Goal: Information Seeking & Learning: Learn about a topic

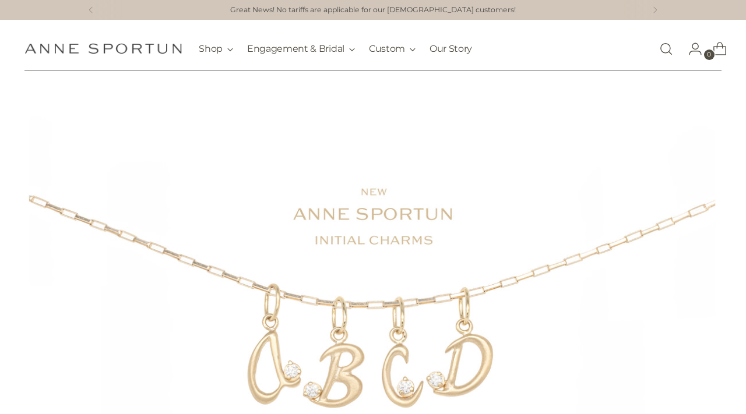
click at [673, 47] on link "Open search modal" at bounding box center [666, 48] width 23 height 23
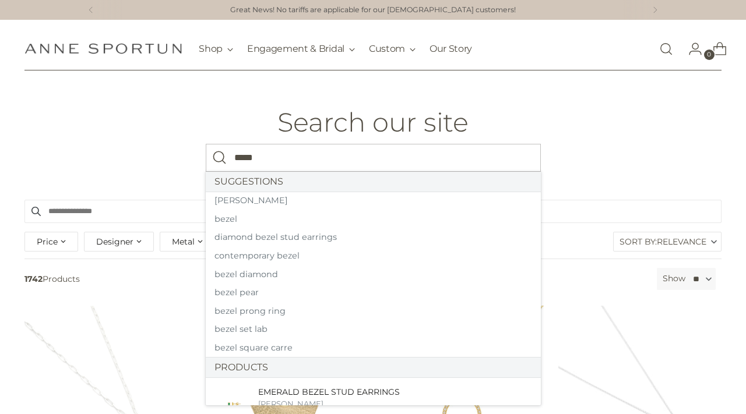
type input "*****"
click at [206, 144] on button "Search" at bounding box center [220, 158] width 28 height 28
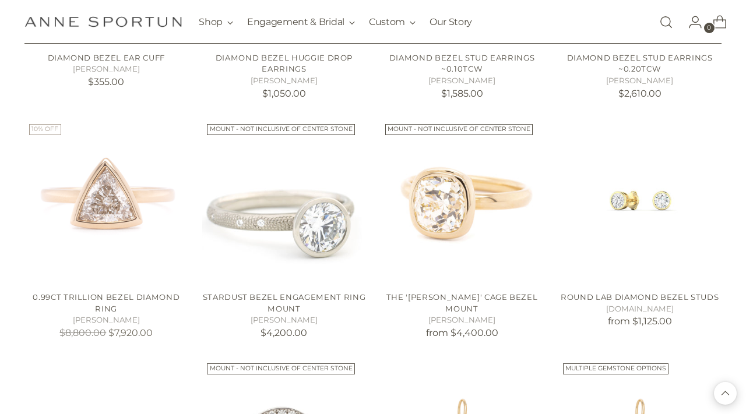
scroll to position [653, 0]
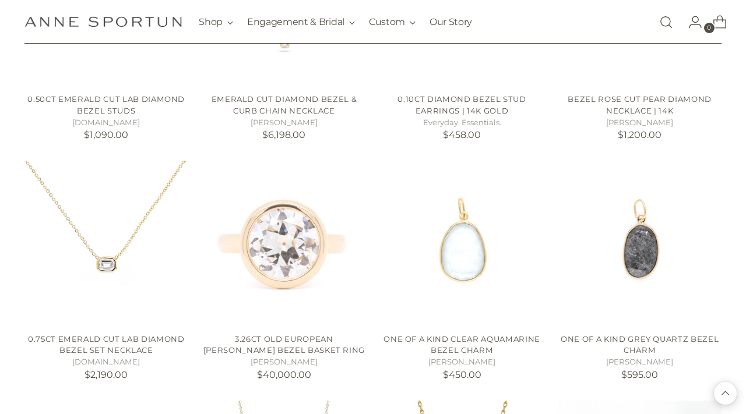
scroll to position [2542, 0]
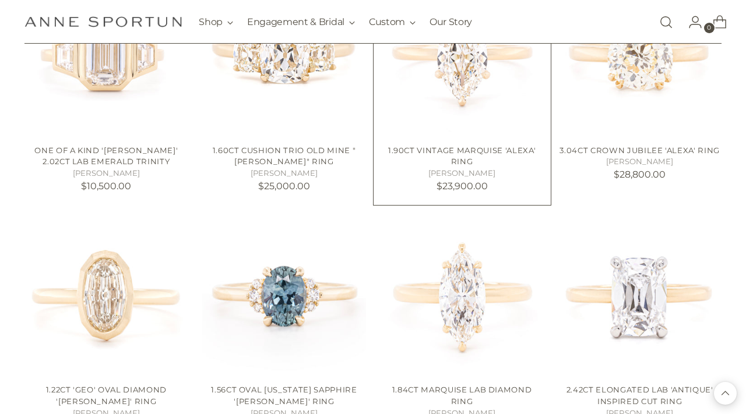
scroll to position [3693, 0]
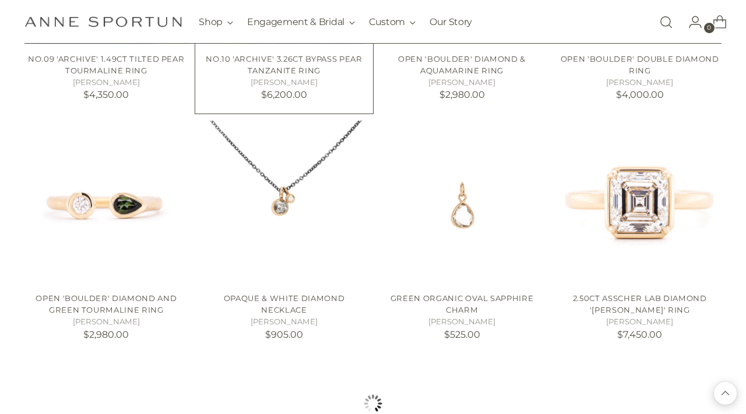
scroll to position [4837, 0]
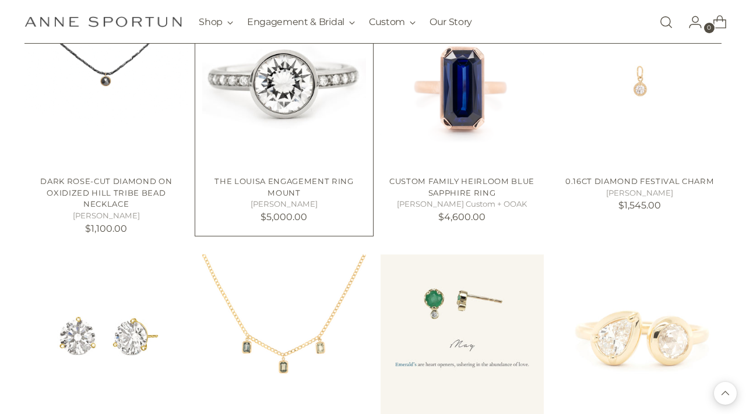
scroll to position [5158, 0]
